Goal: Navigation & Orientation: Go to known website

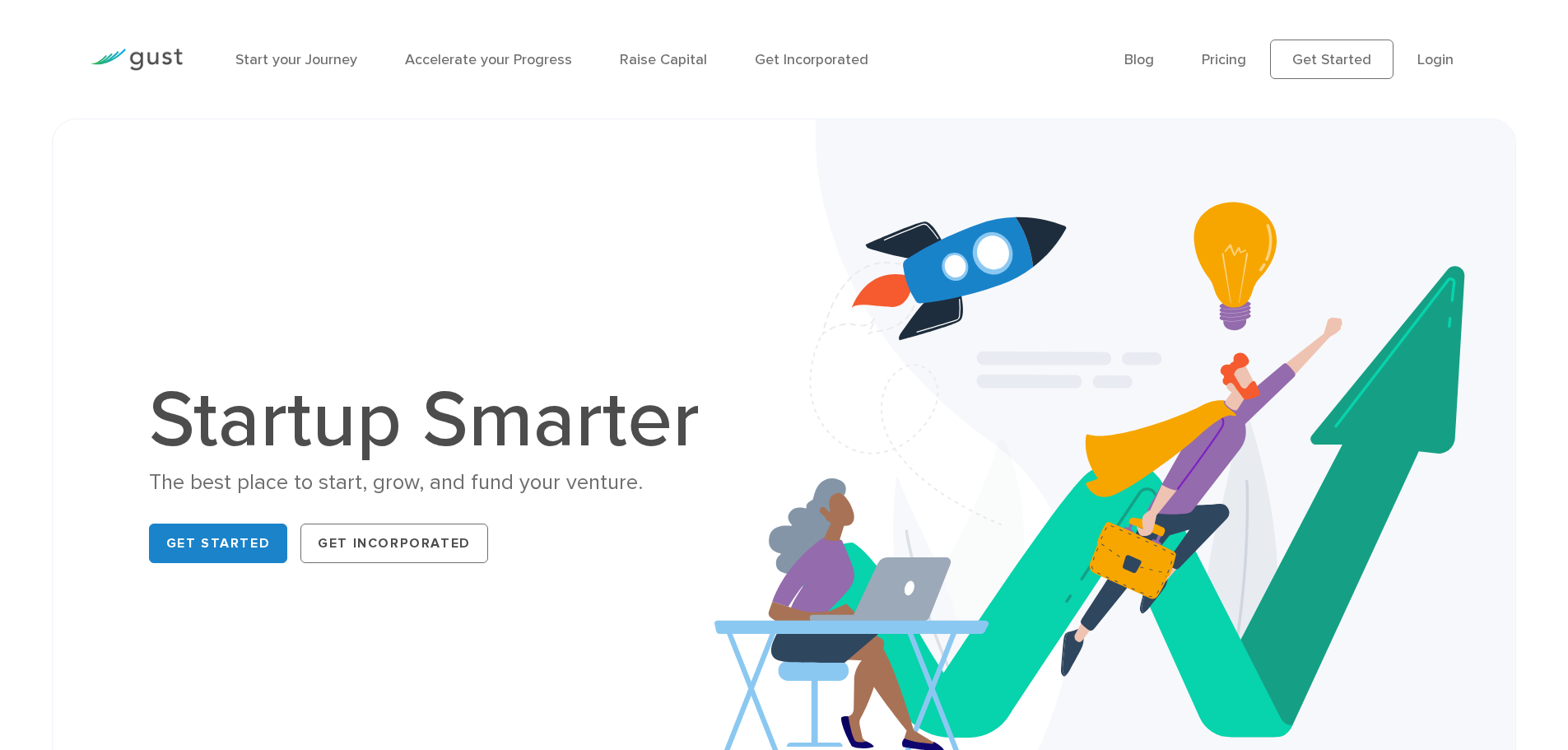
drag, startPoint x: 1001, startPoint y: 252, endPoint x: 1027, endPoint y: 19, distance: 234.4
